Goal: Information Seeking & Learning: Learn about a topic

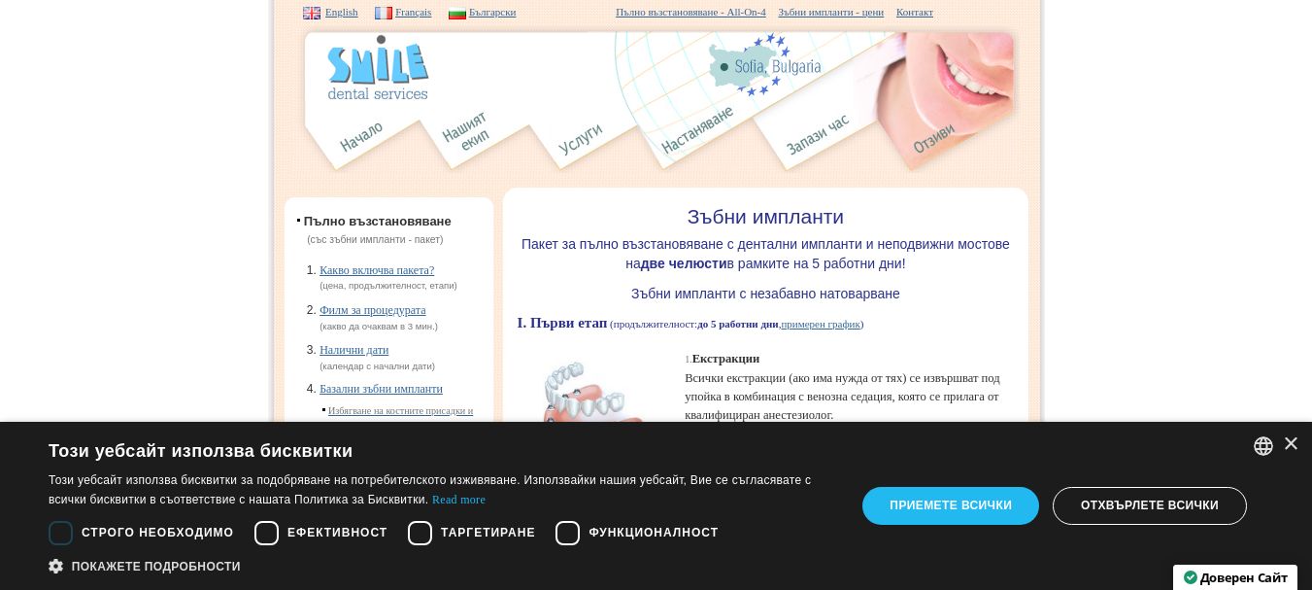
click at [566, 139] on img at bounding box center [581, 137] width 63 height 72
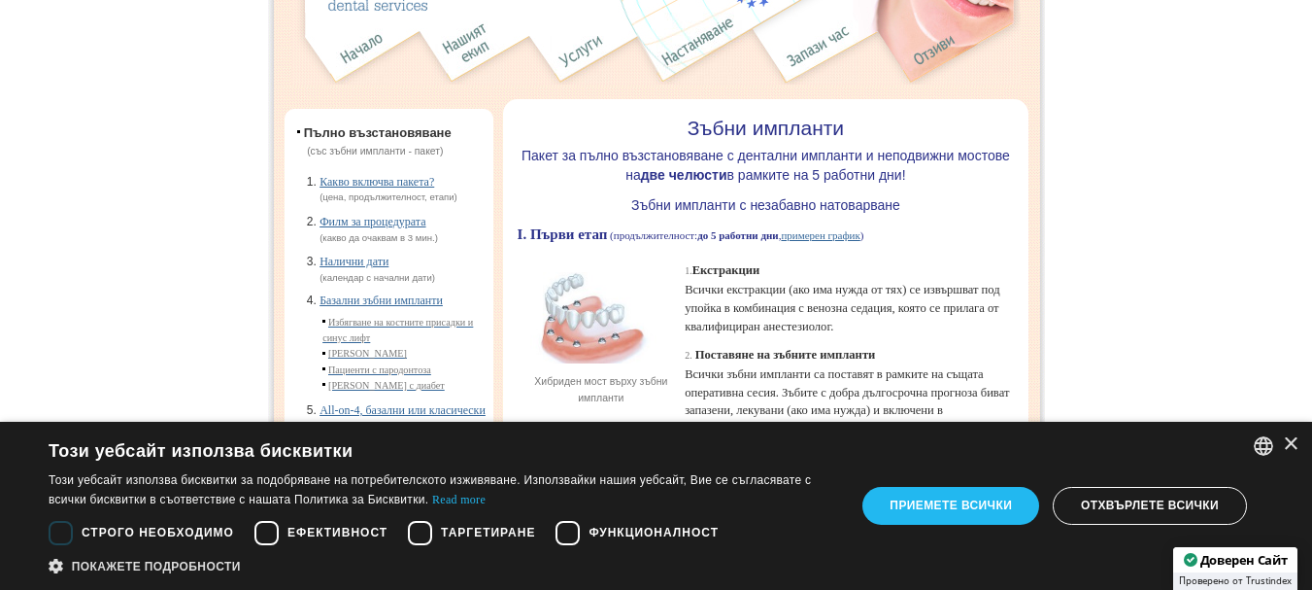
scroll to position [291, 0]
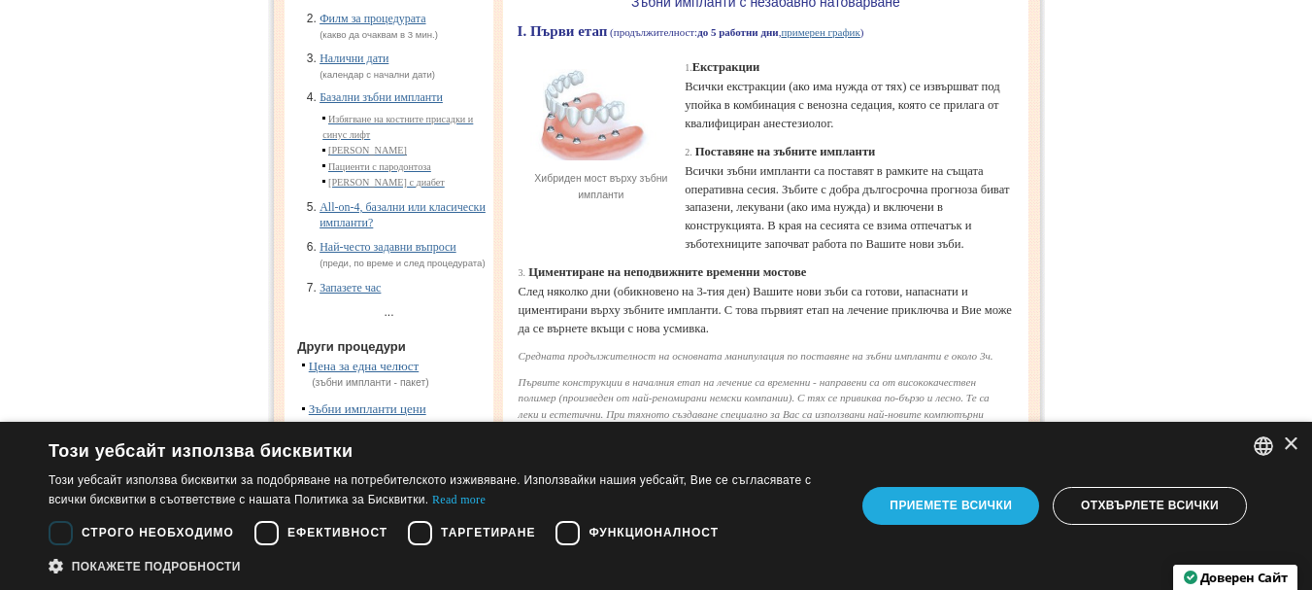
click at [1015, 495] on div "Приемете всички" at bounding box center [950, 505] width 177 height 37
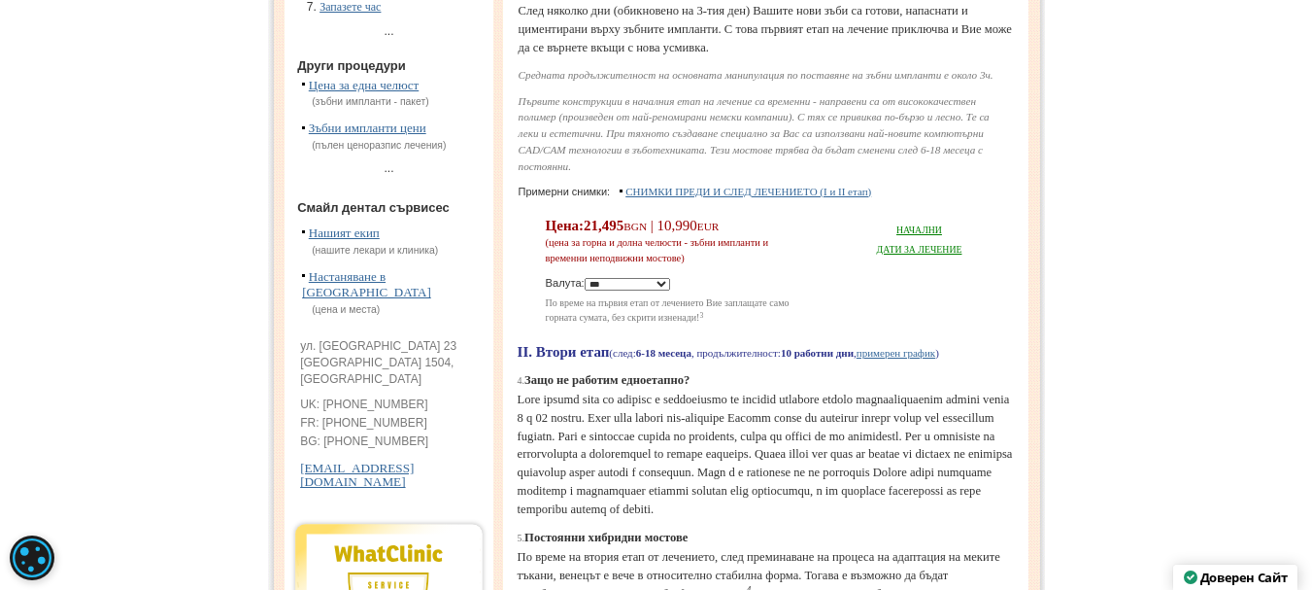
scroll to position [583, 0]
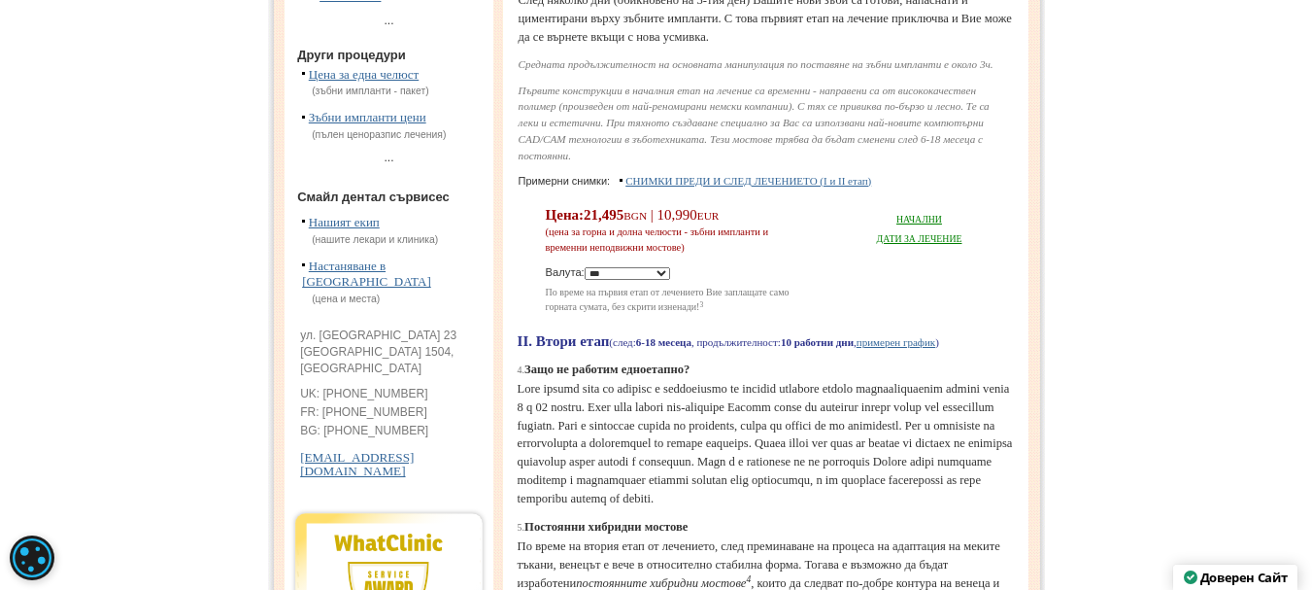
click at [670, 280] on select "**********" at bounding box center [627, 273] width 85 height 13
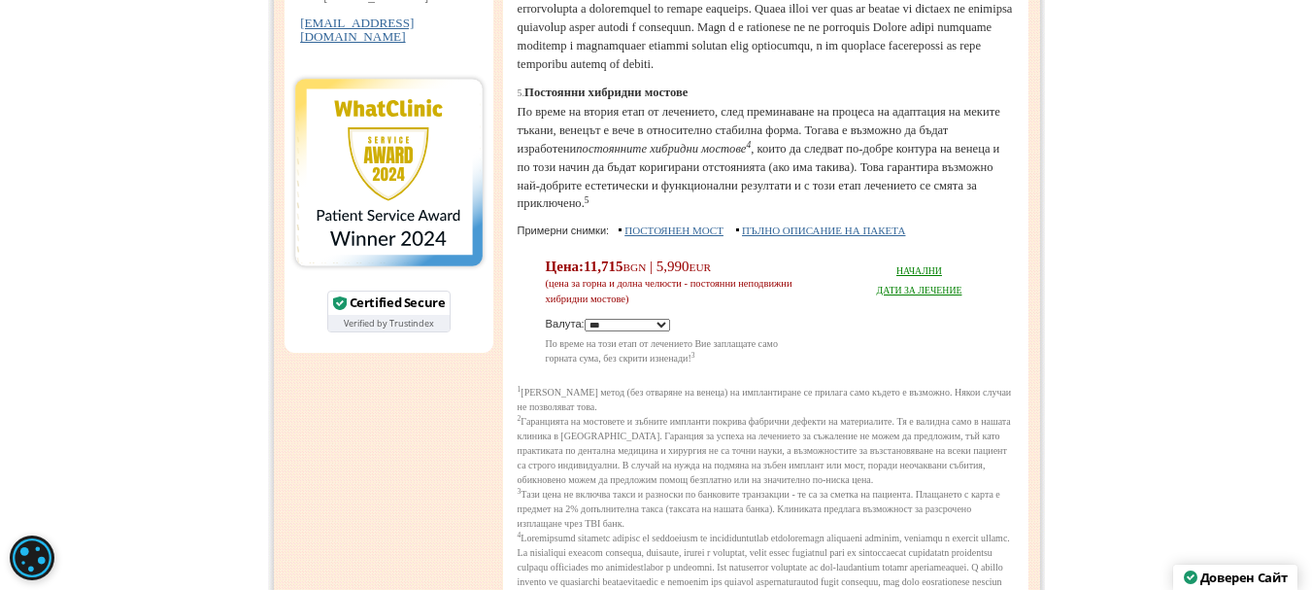
scroll to position [1263, 0]
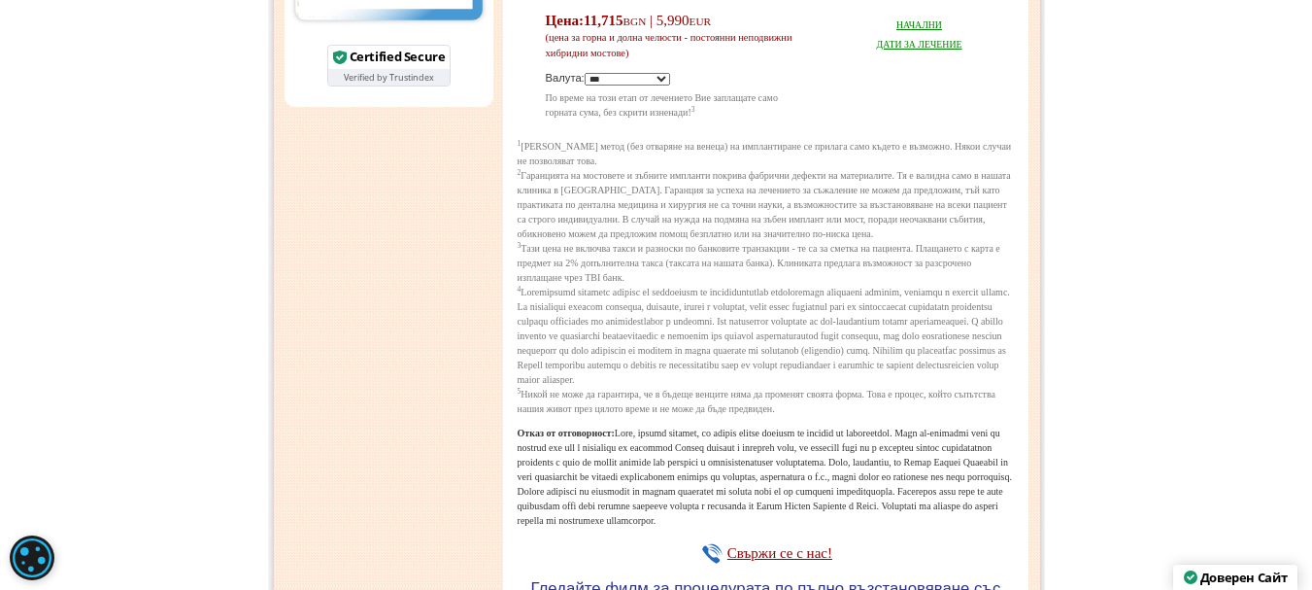
click at [922, 50] on link "НАЧАЛНИ ДАТИ ЗА ЛЕЧЕНИЕ" at bounding box center [919, 34] width 85 height 30
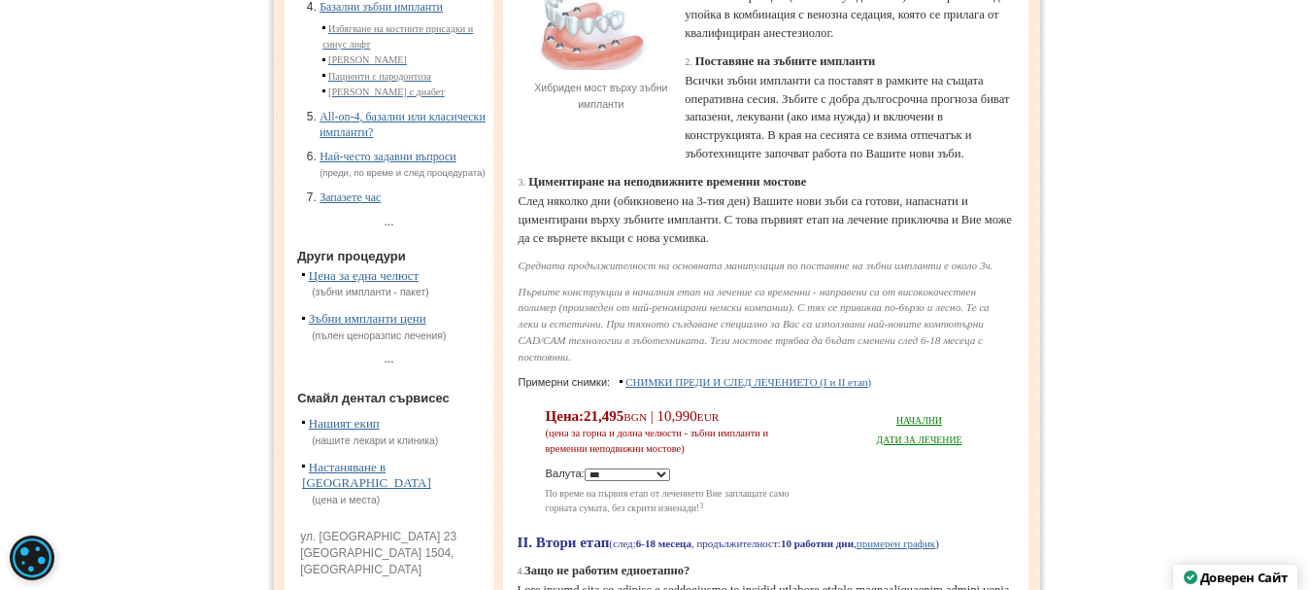
scroll to position [0, 0]
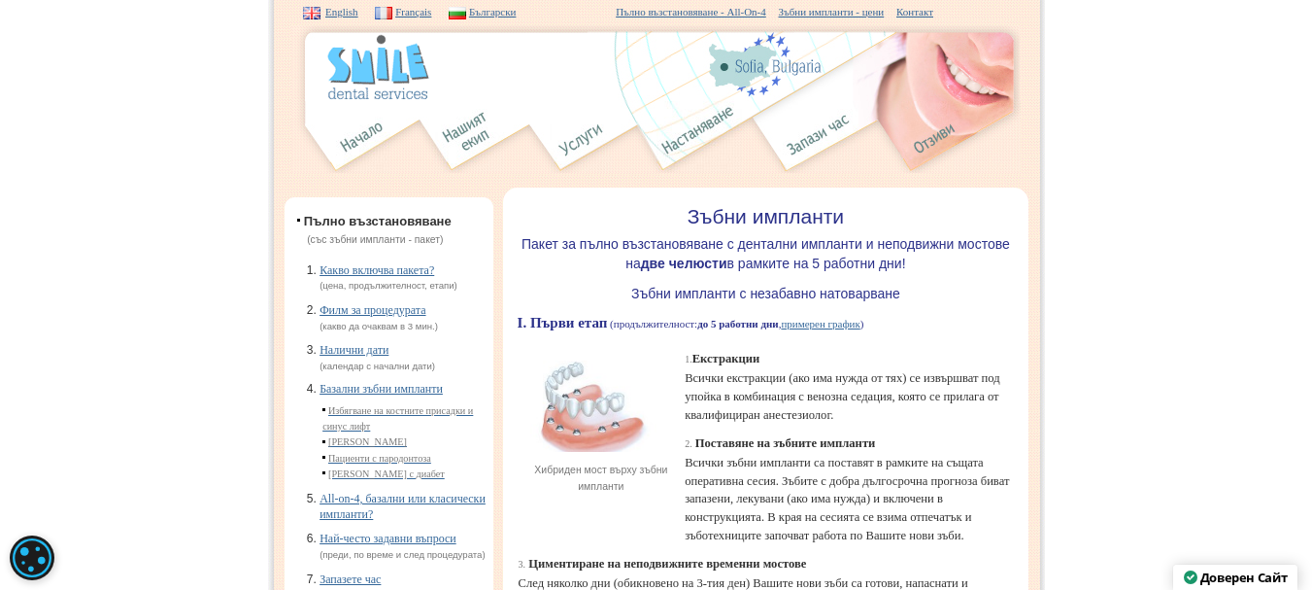
click at [885, 14] on link "Зъбни импланти - цени" at bounding box center [832, 12] width 106 height 12
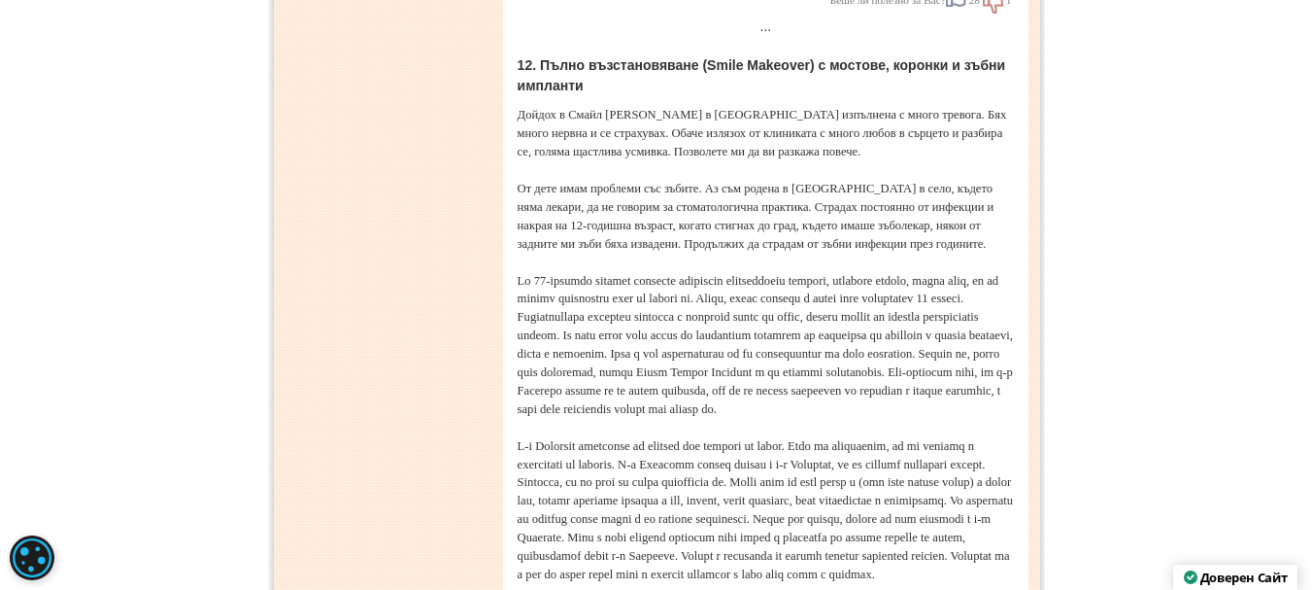
scroll to position [6701, 0]
